Goal: Transaction & Acquisition: Purchase product/service

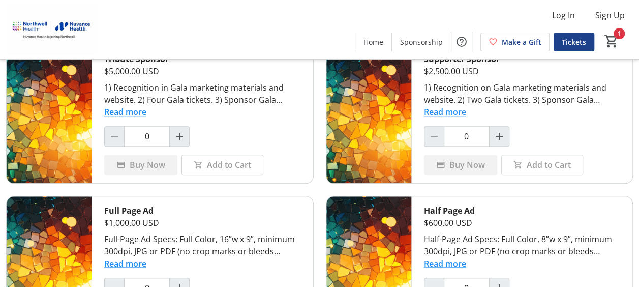
scroll to position [433, 0]
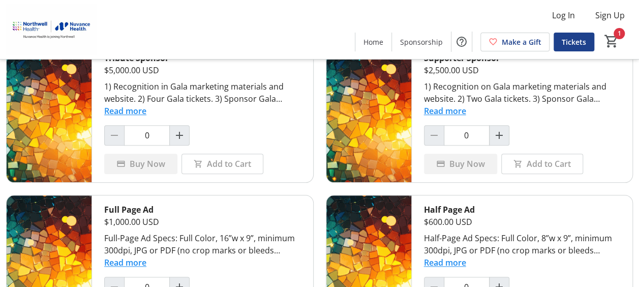
click at [447, 105] on button "Read more" at bounding box center [445, 111] width 42 height 12
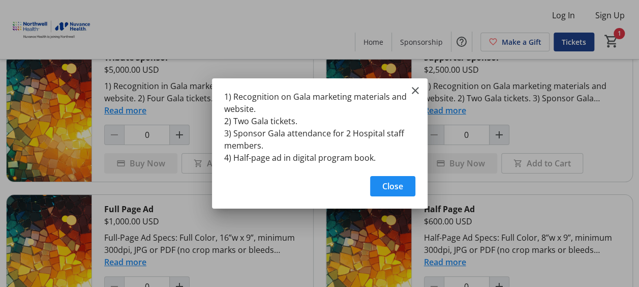
scroll to position [0, 0]
click at [415, 91] on mat-icon "Close" at bounding box center [415, 90] width 12 height 12
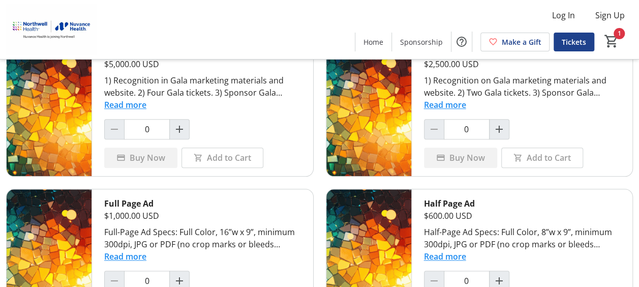
scroll to position [492, 0]
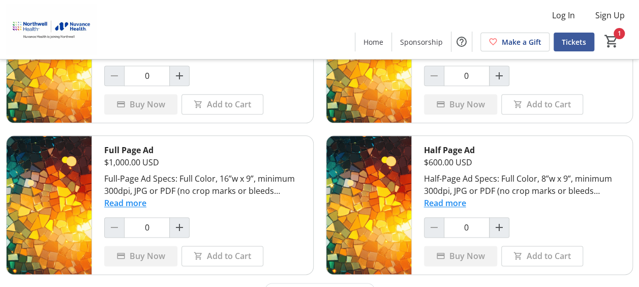
click at [582, 41] on span "Tickets" at bounding box center [573, 42] width 24 height 11
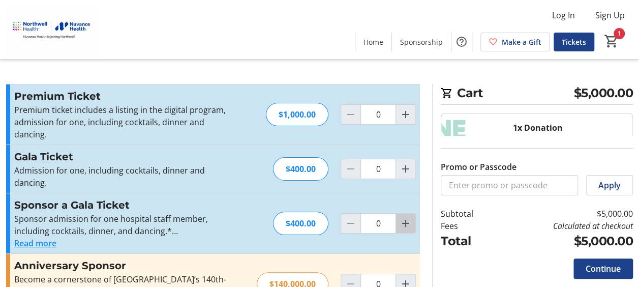
click at [402, 217] on mat-icon "Increment by one" at bounding box center [405, 223] width 12 height 12
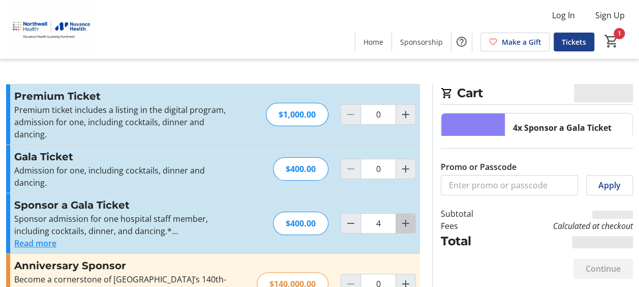
click at [402, 217] on mat-icon "Increment by one" at bounding box center [405, 223] width 12 height 12
type input "5"
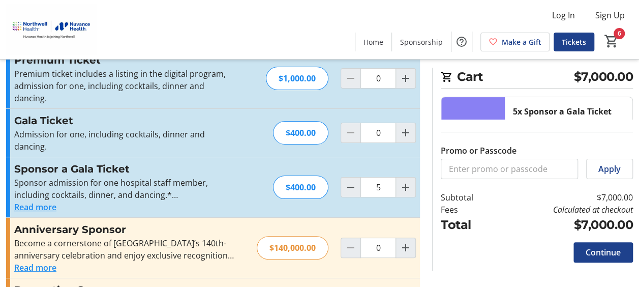
scroll to position [37, 0]
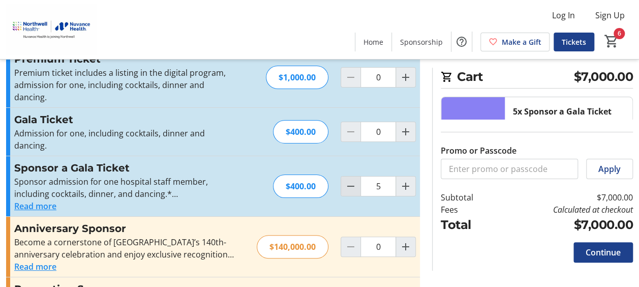
click at [348, 180] on mat-icon "Decrement by one" at bounding box center [350, 186] width 12 height 12
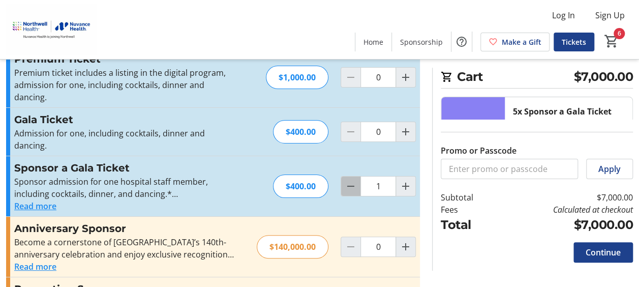
type input "0"
click at [348, 176] on div at bounding box center [350, 186] width 20 height 20
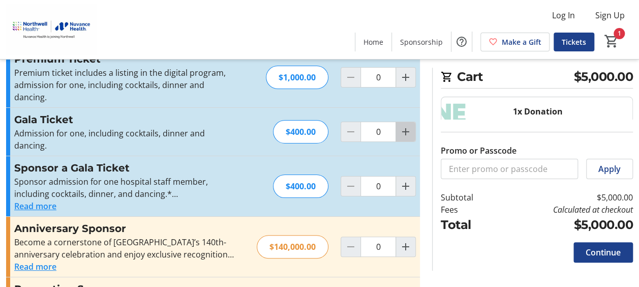
click at [404, 125] on mat-icon "Increment by one" at bounding box center [405, 131] width 12 height 12
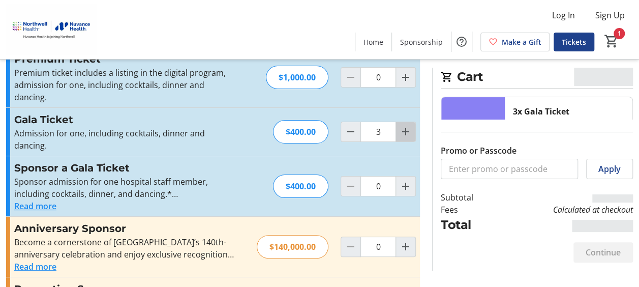
click at [404, 125] on mat-icon "Increment by one" at bounding box center [405, 131] width 12 height 12
type input "4"
click at [404, 125] on mat-icon "Increment by one" at bounding box center [405, 131] width 12 height 12
type input "5"
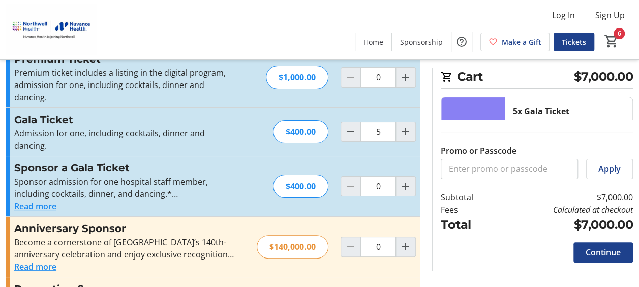
scroll to position [0, 0]
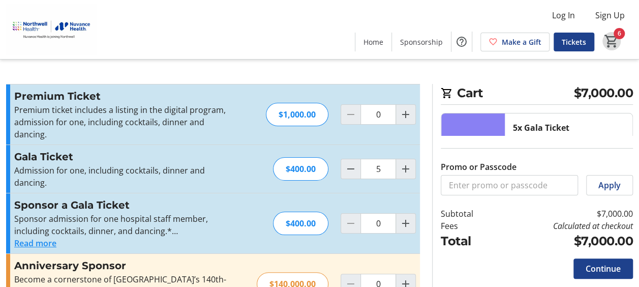
click at [607, 36] on mat-icon "6" at bounding box center [611, 41] width 15 height 15
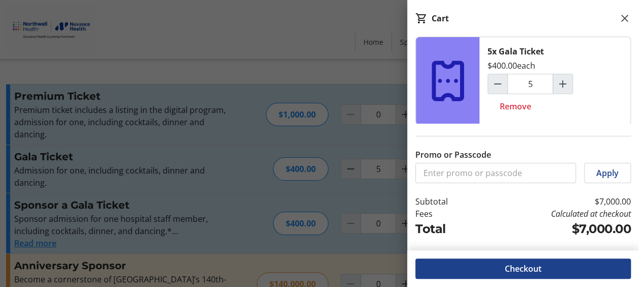
click at [622, 19] on mat-icon at bounding box center [624, 18] width 12 height 12
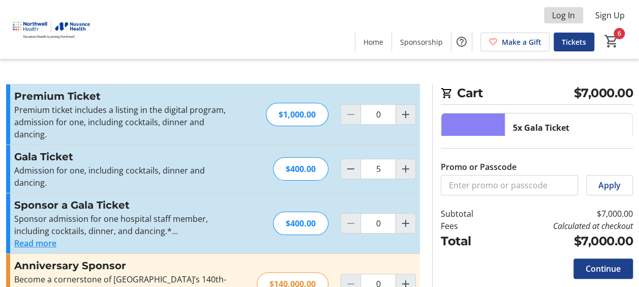
click at [565, 17] on span "Log In" at bounding box center [563, 15] width 23 height 12
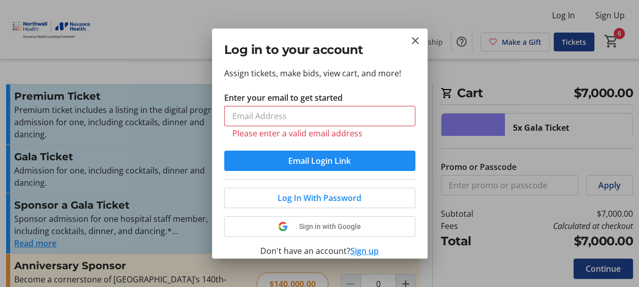
click at [422, 37] on div "Log in to your account" at bounding box center [319, 47] width 215 height 38
click at [413, 39] on mat-icon "Close" at bounding box center [415, 41] width 12 height 12
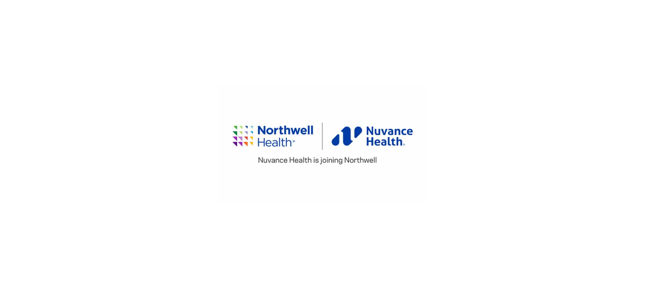
click at [444, 134] on div at bounding box center [323, 143] width 646 height 287
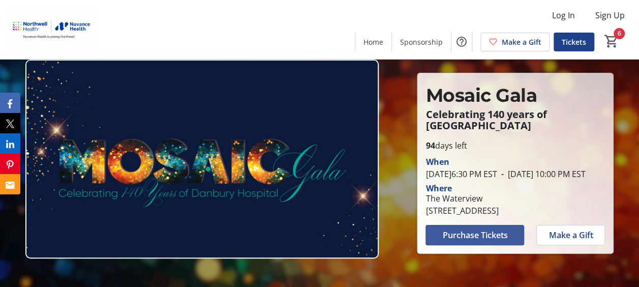
click at [457, 238] on span "Purchase Tickets" at bounding box center [474, 235] width 65 height 12
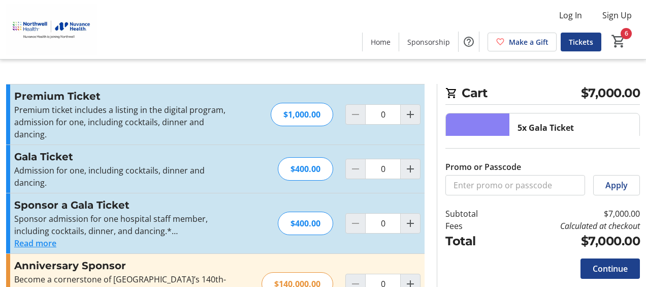
type input "5"
drag, startPoint x: 635, startPoint y: 96, endPoint x: 632, endPoint y: 60, distance: 35.7
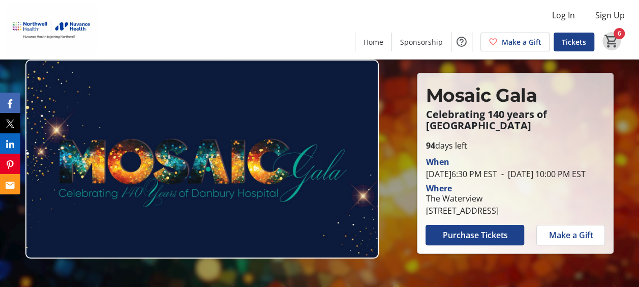
click at [608, 41] on mat-icon "6" at bounding box center [611, 41] width 15 height 15
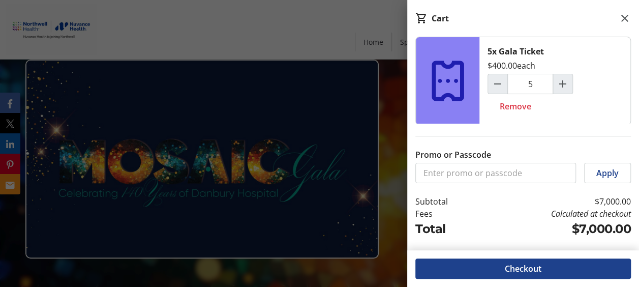
click at [589, 51] on div "5x Gala Ticket $400.00 each 5 Remove" at bounding box center [554, 80] width 151 height 87
drag, startPoint x: 629, startPoint y: 68, endPoint x: 630, endPoint y: 88, distance: 19.8
click at [630, 88] on tr-shared-cart-line-items-list-ui "5x Gala Ticket $400.00 each 5 Remove 1x Donation Donation Amount $ 5,000 Remove" at bounding box center [523, 80] width 232 height 87
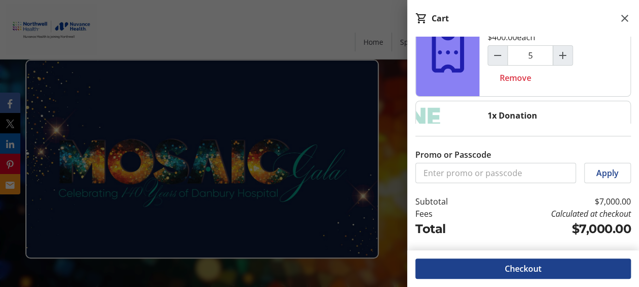
scroll to position [92, 0]
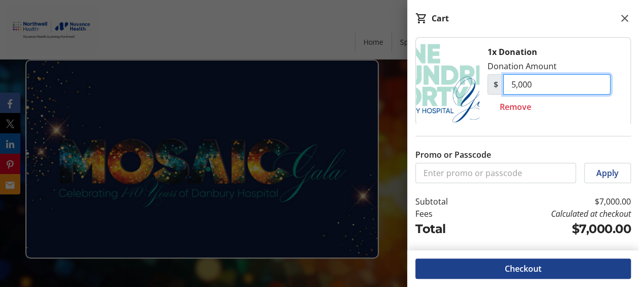
click at [546, 85] on input "5,000" at bounding box center [556, 84] width 107 height 20
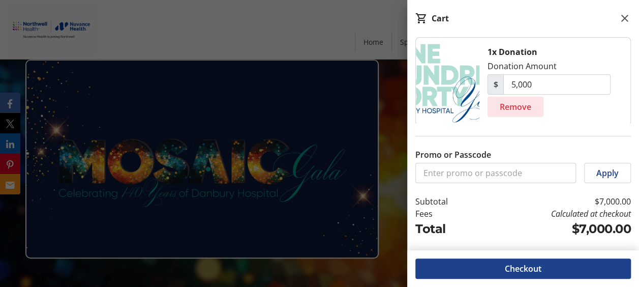
click at [519, 104] on span "Remove" at bounding box center [514, 107] width 31 height 12
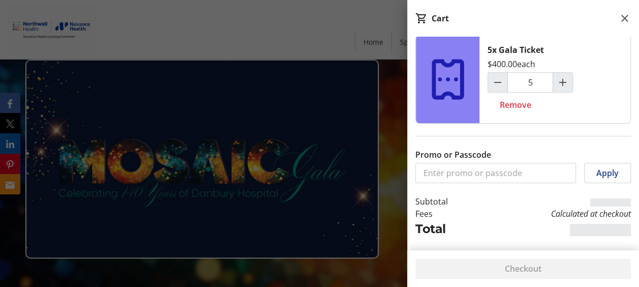
scroll to position [0, 0]
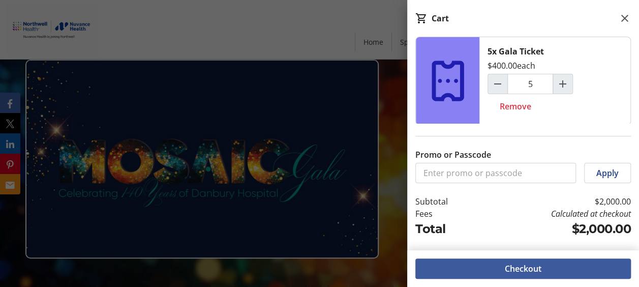
click at [521, 278] on span at bounding box center [522, 268] width 215 height 24
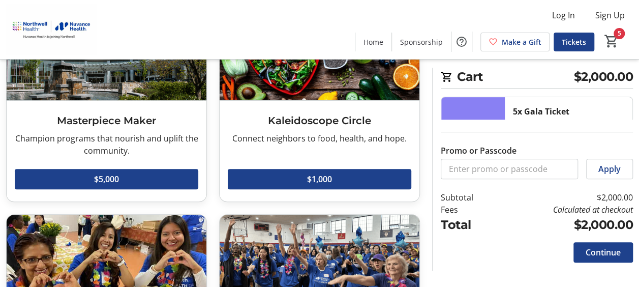
scroll to position [128, 0]
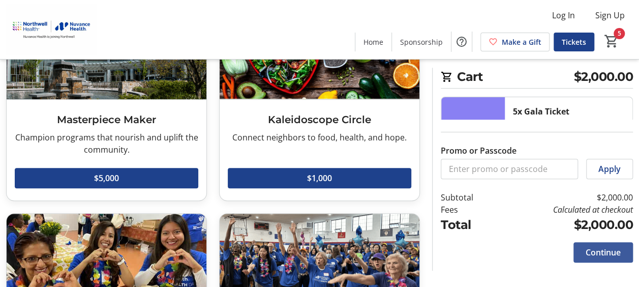
click at [597, 262] on span at bounding box center [602, 252] width 59 height 24
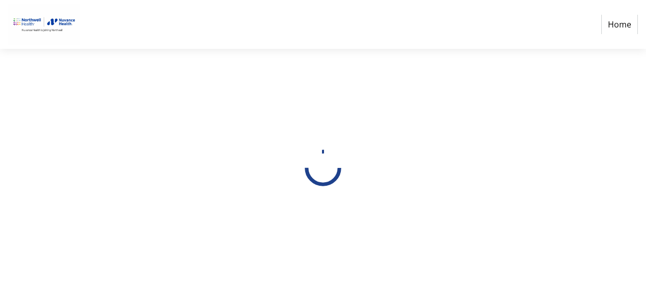
select select "US"
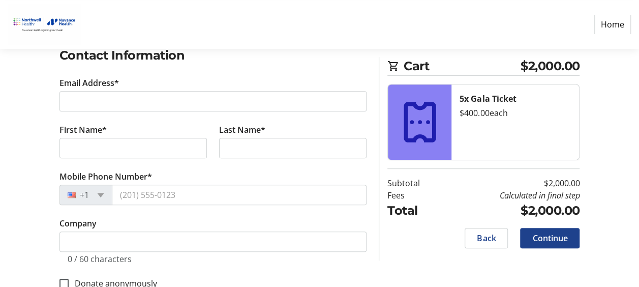
scroll to position [172, 0]
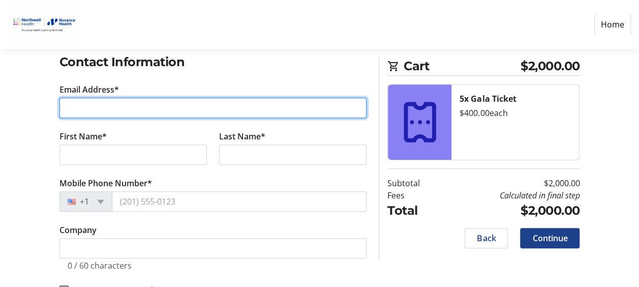
click at [114, 104] on input "Email Address*" at bounding box center [212, 108] width 307 height 20
type input "l"
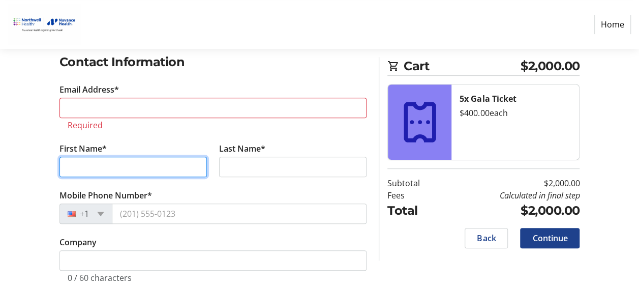
click at [82, 151] on tr-form-field "First Name*" at bounding box center [133, 165] width 160 height 47
type input "Lisa"
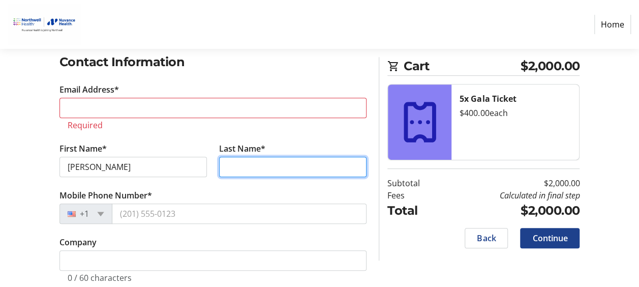
click at [256, 163] on input "Last Name*" at bounding box center [292, 166] width 147 height 20
type input "E"
